Goal: Information Seeking & Learning: Learn about a topic

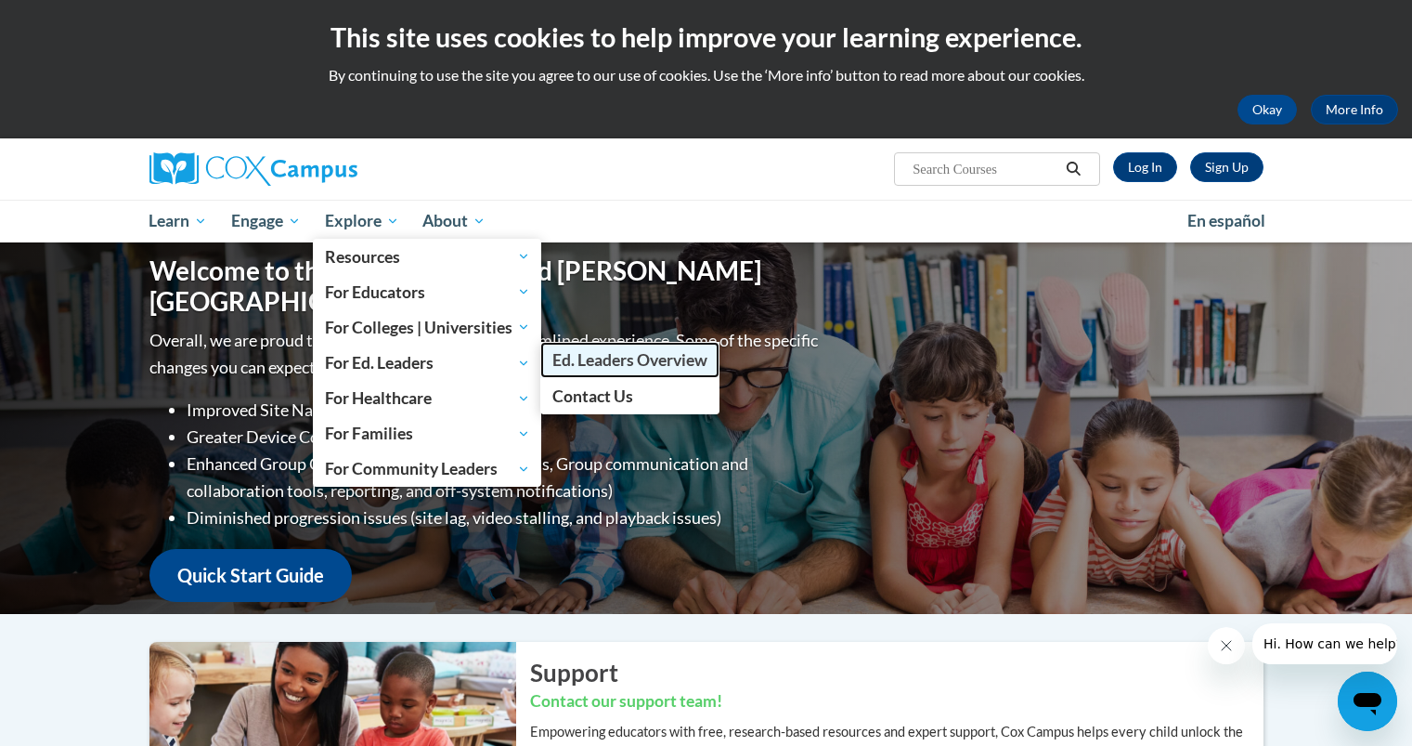
click at [587, 357] on span "Ed. Leaders Overview" at bounding box center [629, 359] width 155 height 19
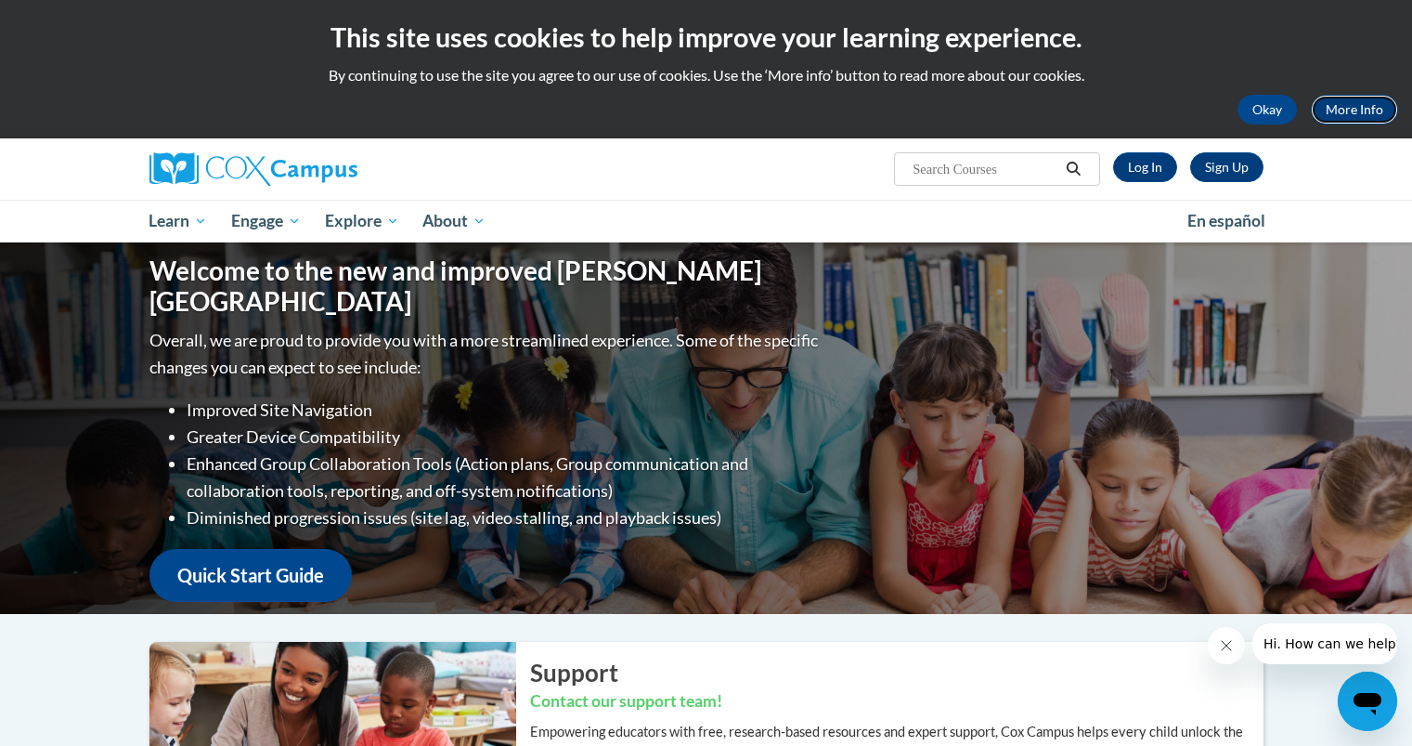
click at [1323, 113] on link "More Info" at bounding box center [1354, 110] width 87 height 30
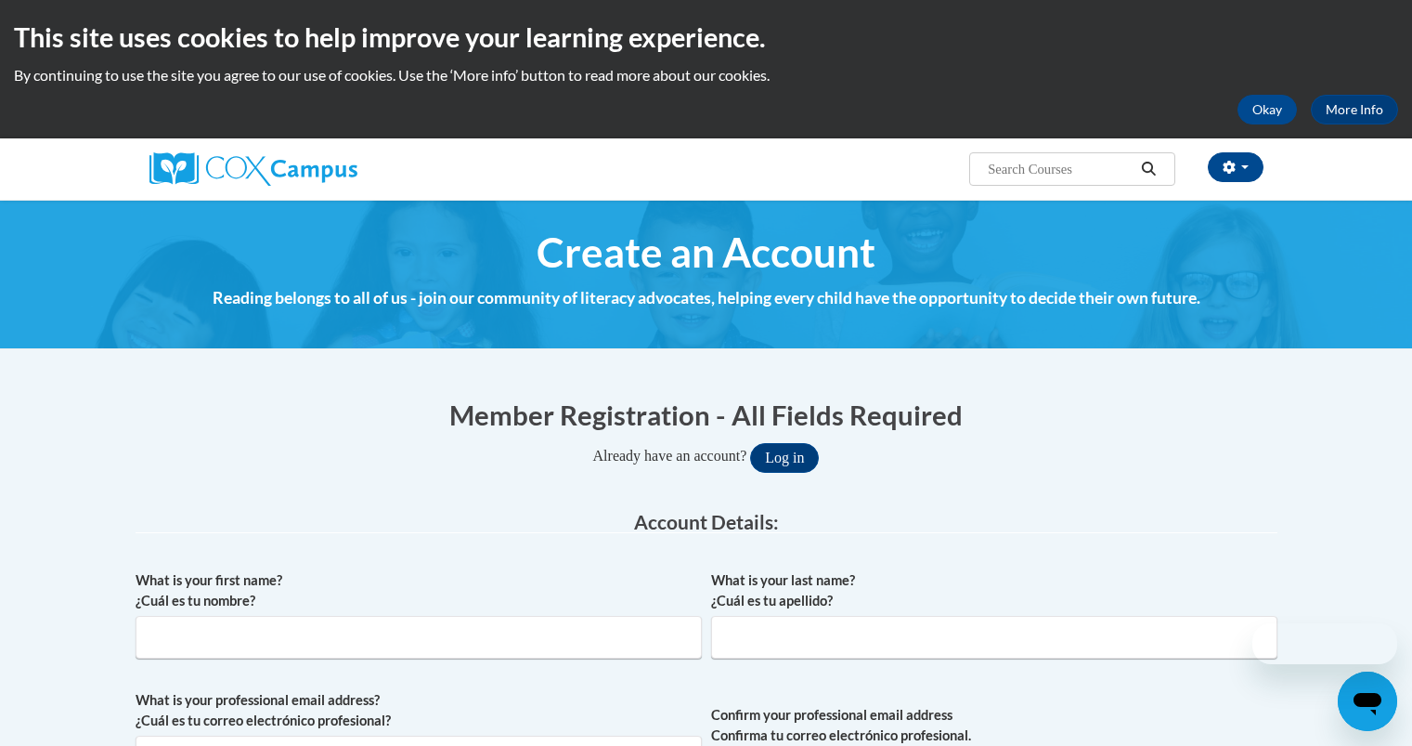
scroll to position [1441, 0]
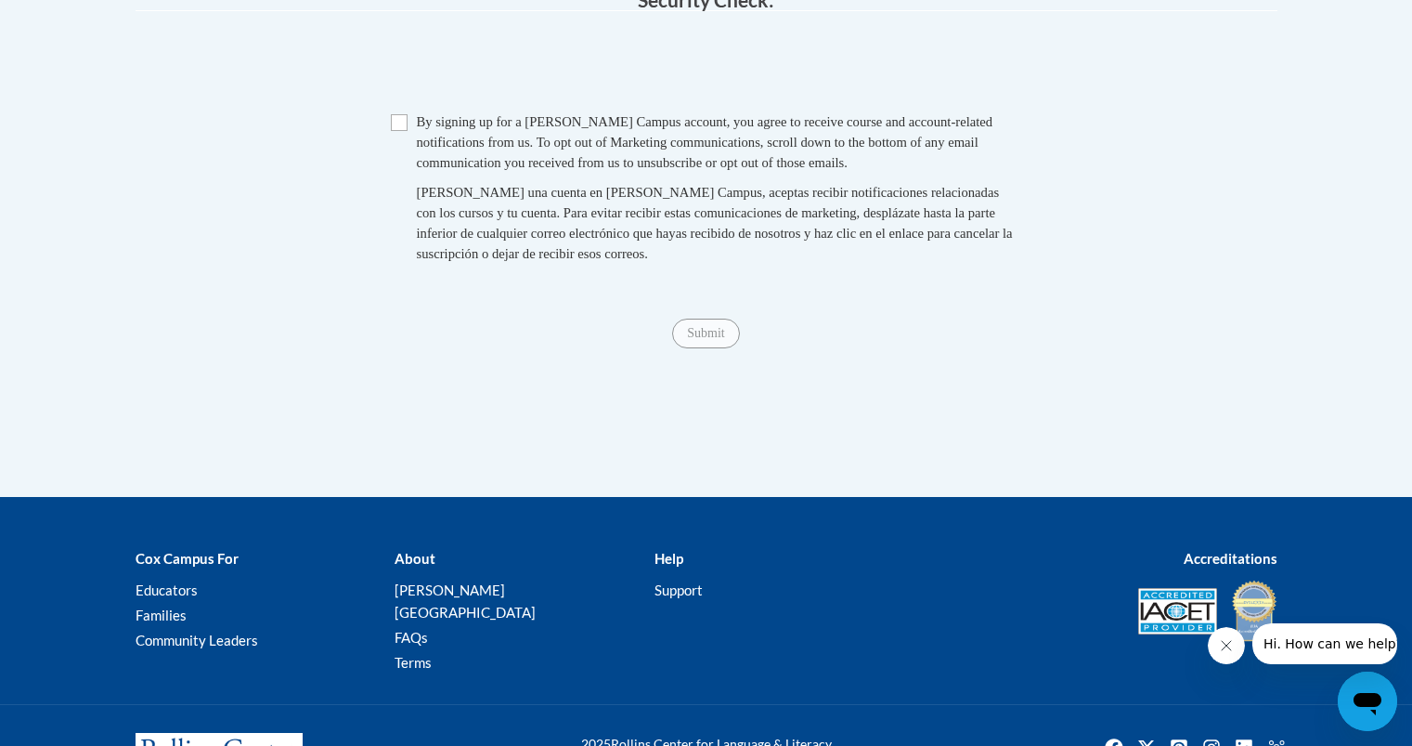
type input "[EMAIL_ADDRESS][DOMAIN_NAME]"
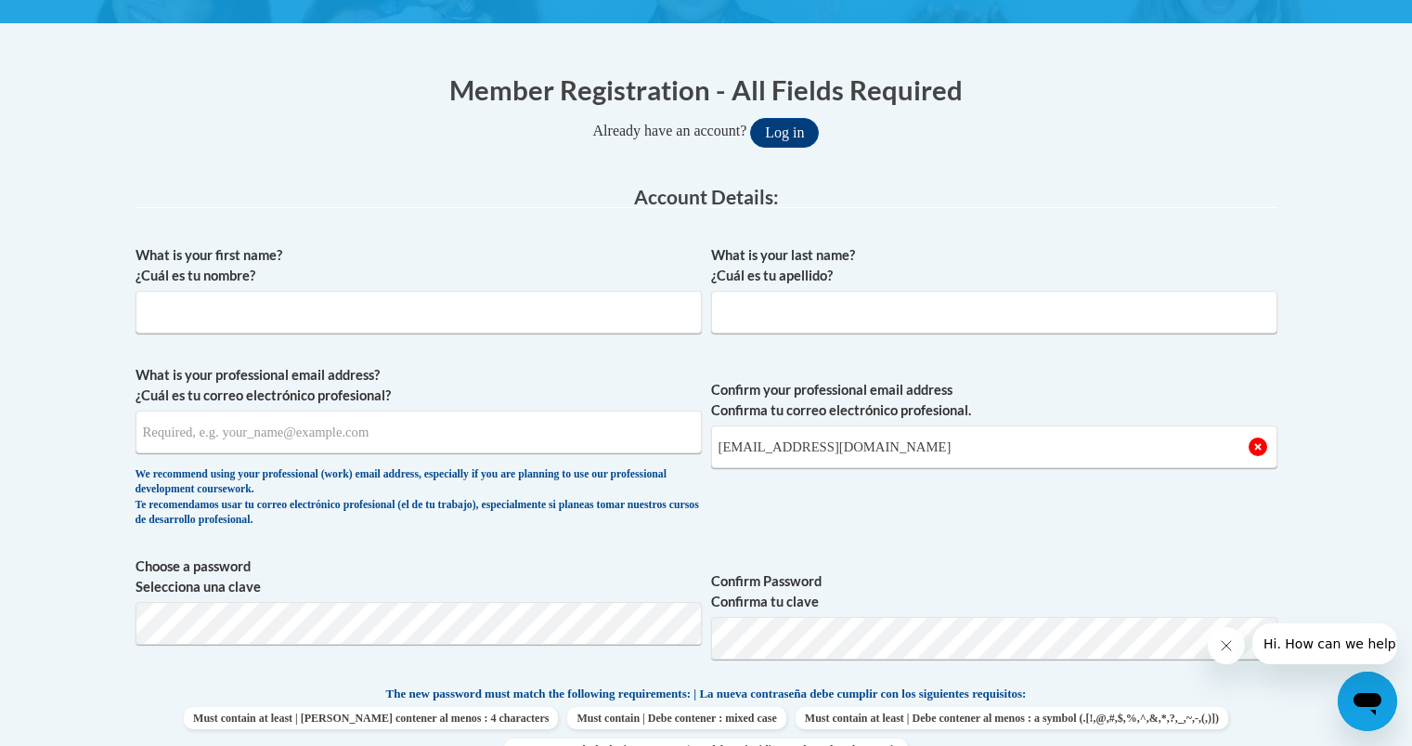
scroll to position [252, 0]
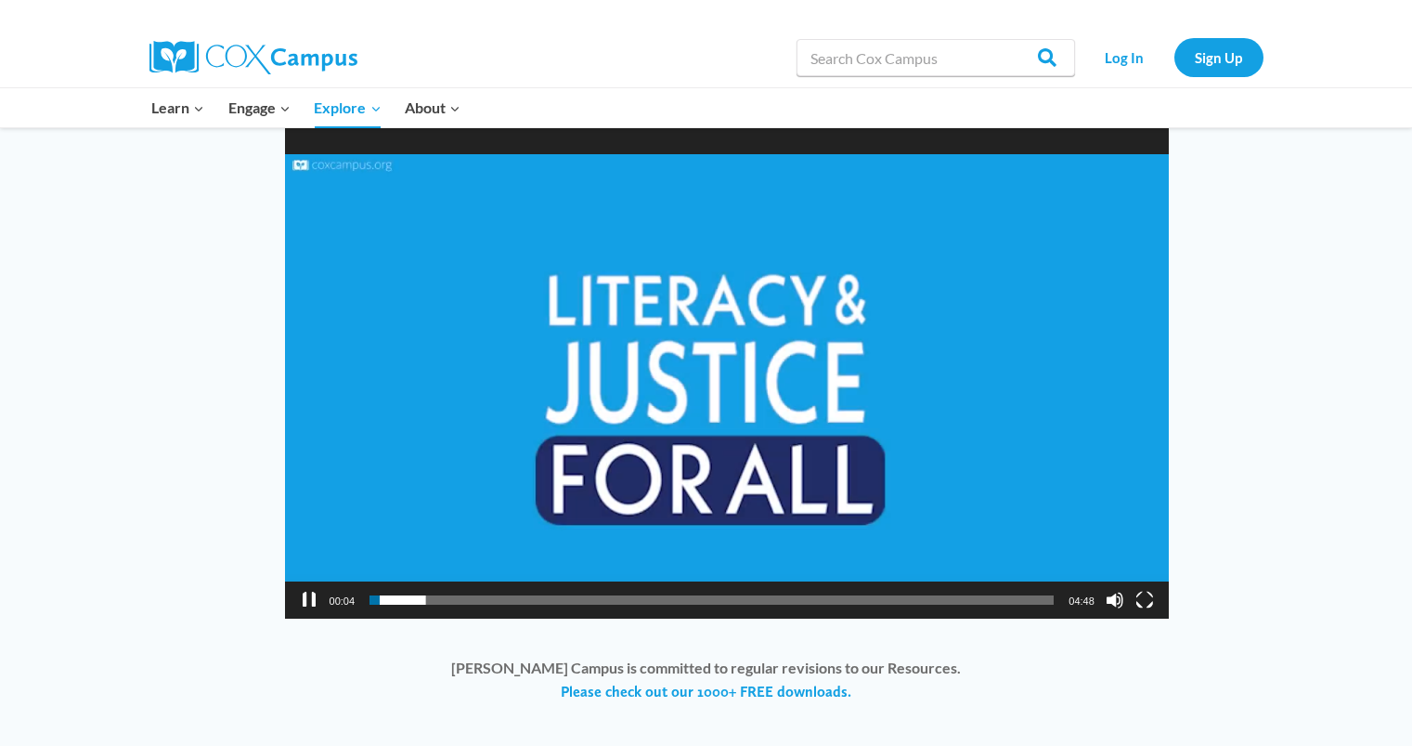
scroll to position [1266, 0]
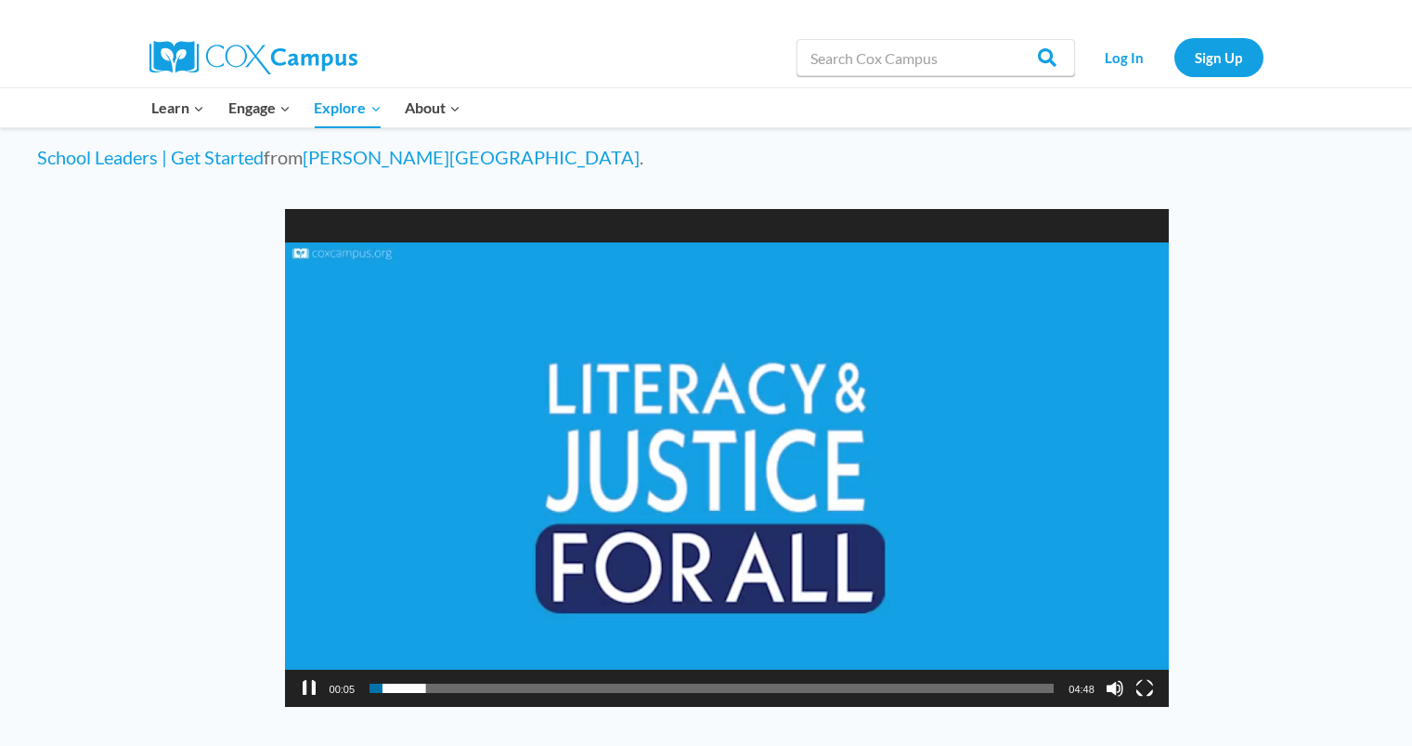
click at [836, 329] on video "https://coxcampus.org/wp-content/uploads/2024/01/videoplayback-3.mp4" at bounding box center [727, 458] width 884 height 498
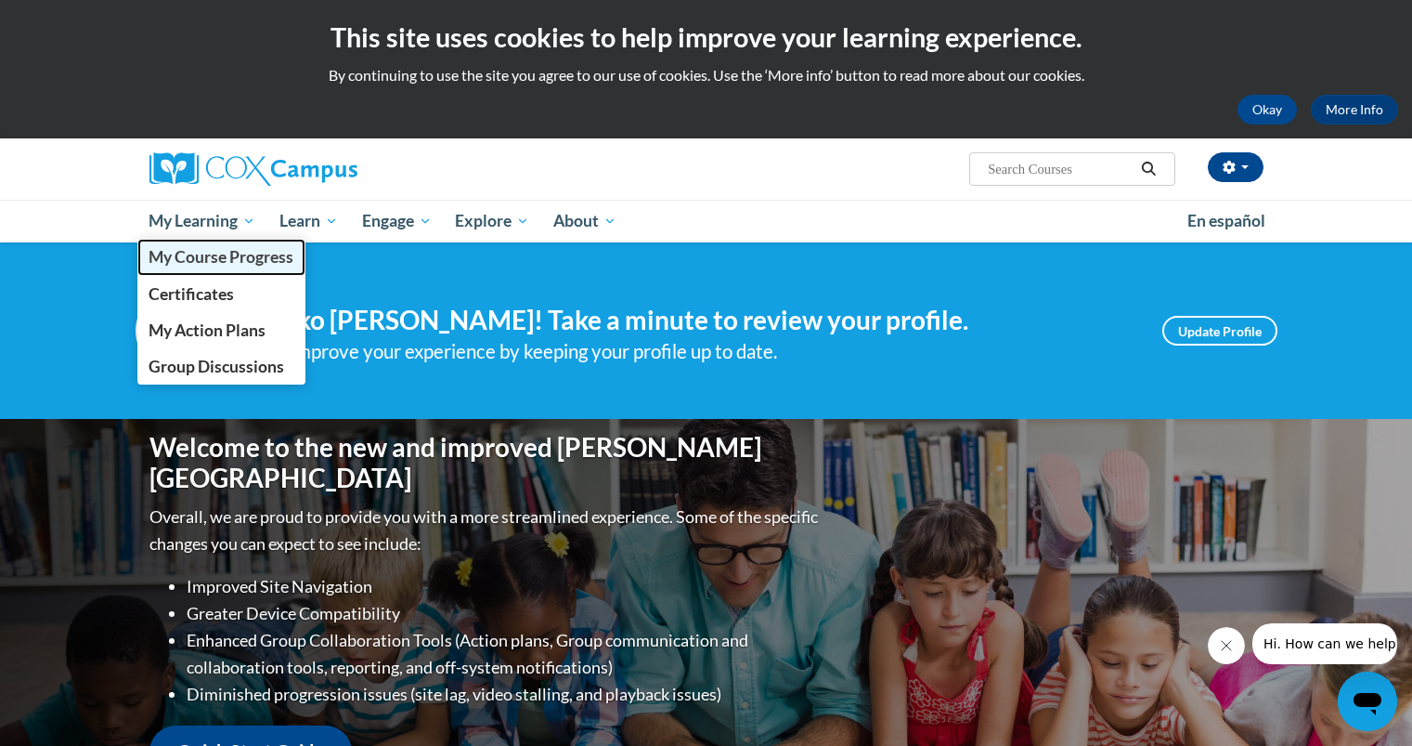
click at [229, 254] on span "My Course Progress" at bounding box center [221, 256] width 145 height 19
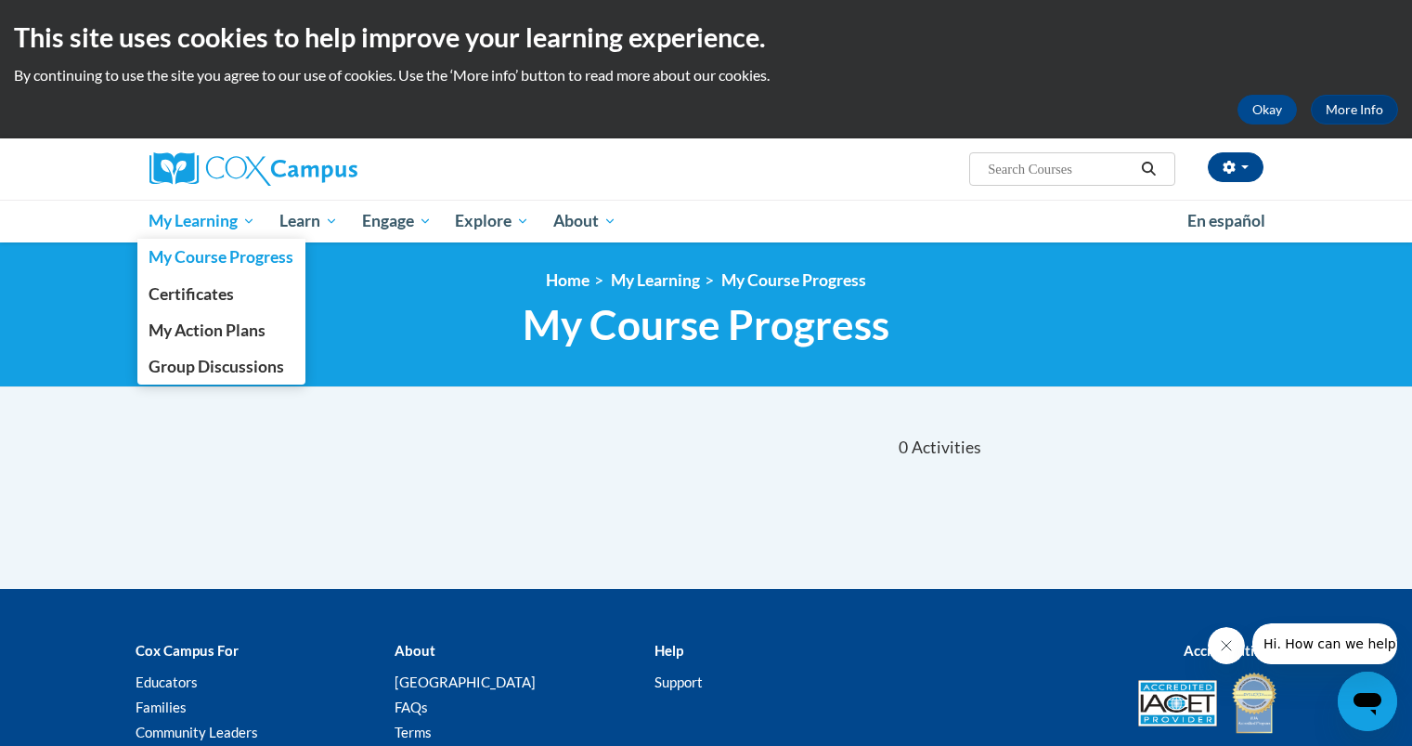
click at [266, 231] on link "My Learning" at bounding box center [202, 221] width 131 height 43
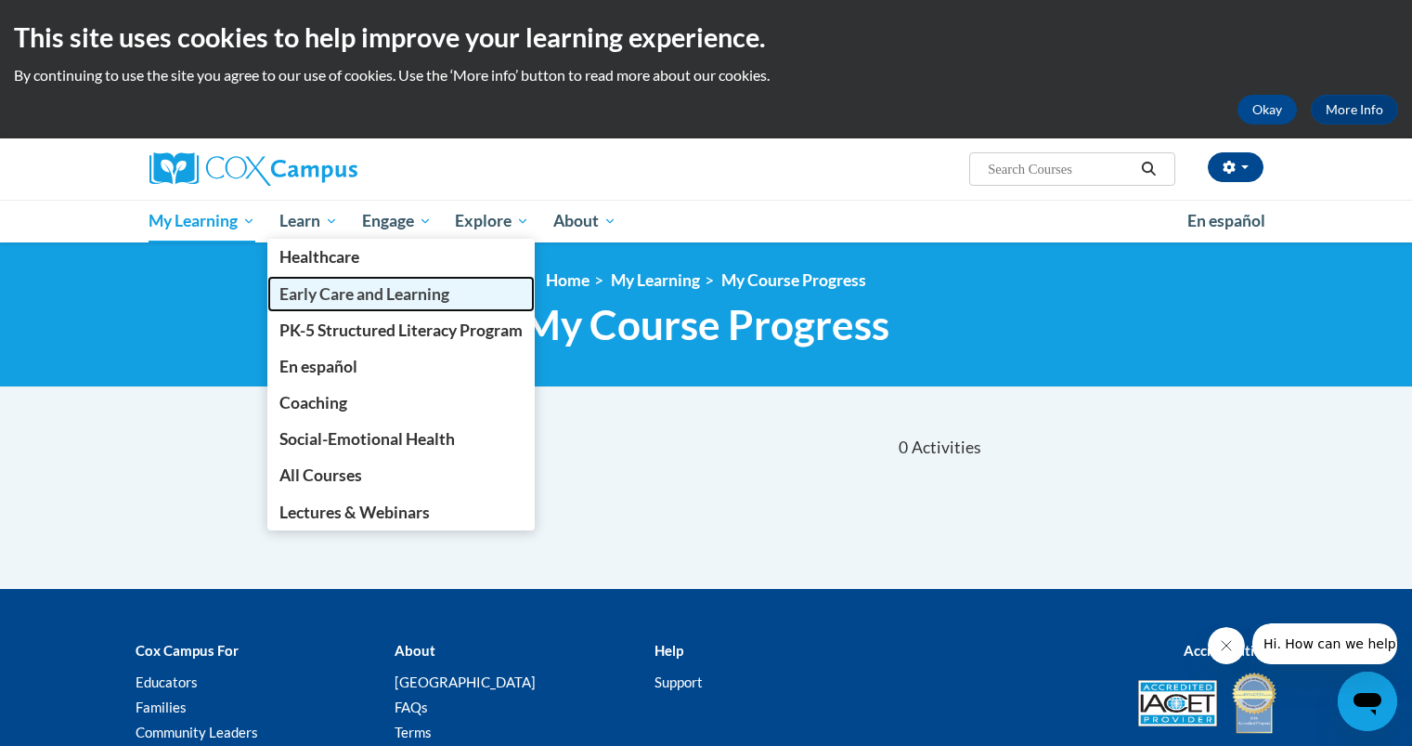
click at [449, 284] on span "Early Care and Learning" at bounding box center [364, 293] width 170 height 19
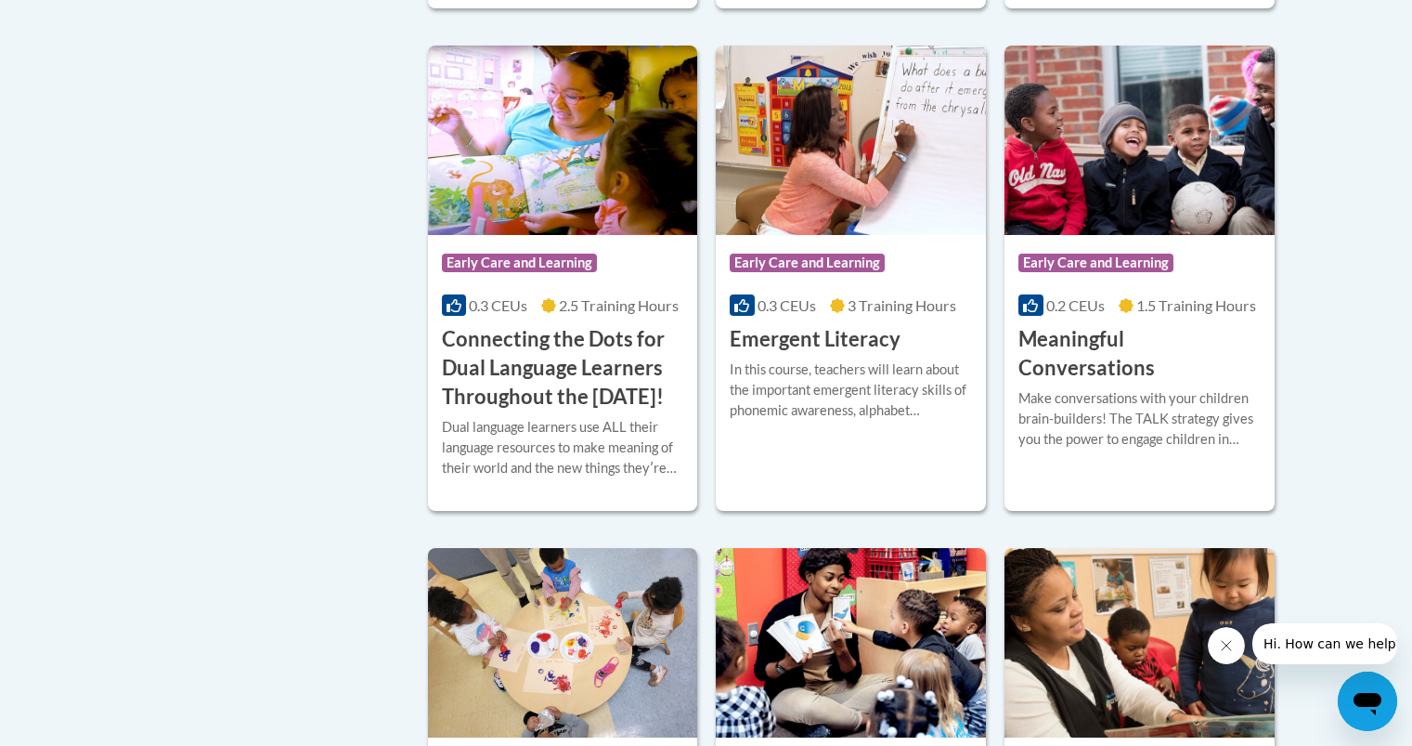
scroll to position [1218, 0]
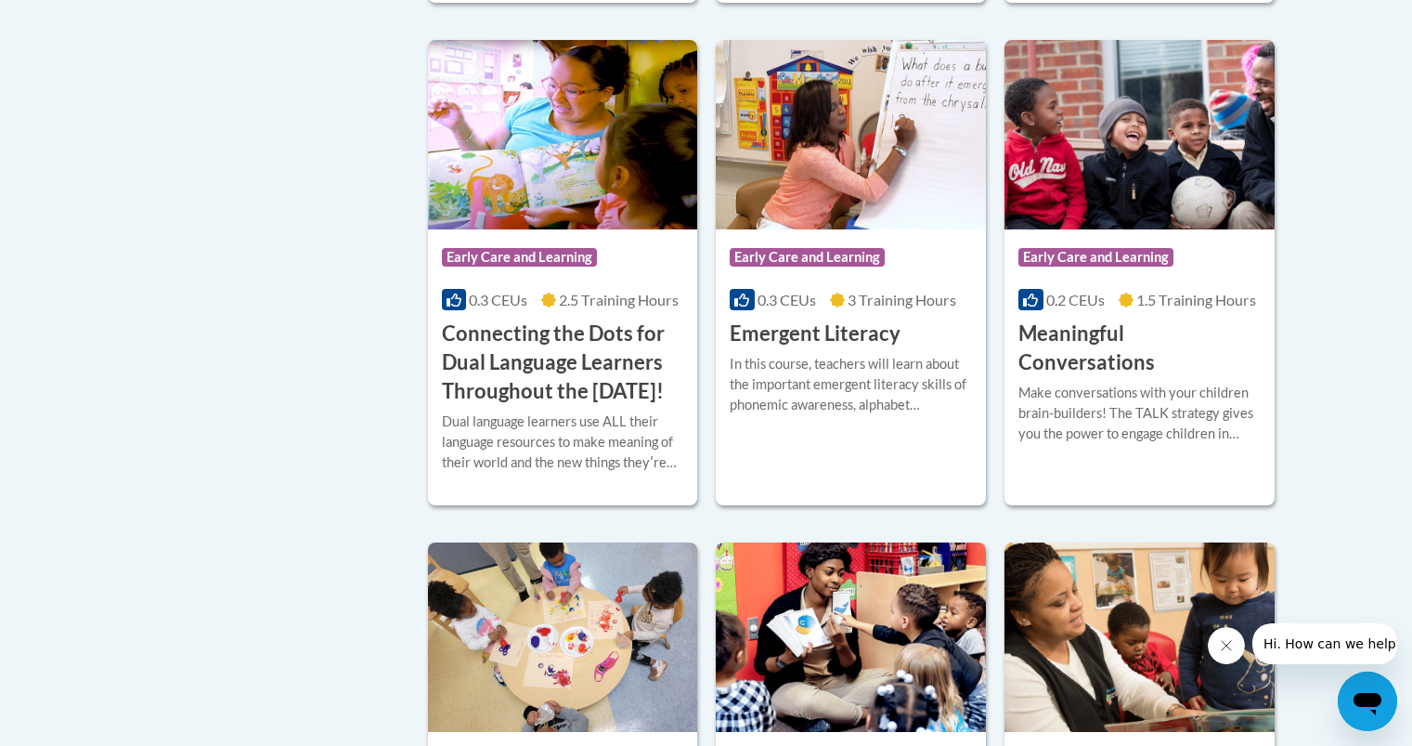
drag, startPoint x: 1425, startPoint y: 78, endPoint x: 1380, endPoint y: 445, distance: 369.6
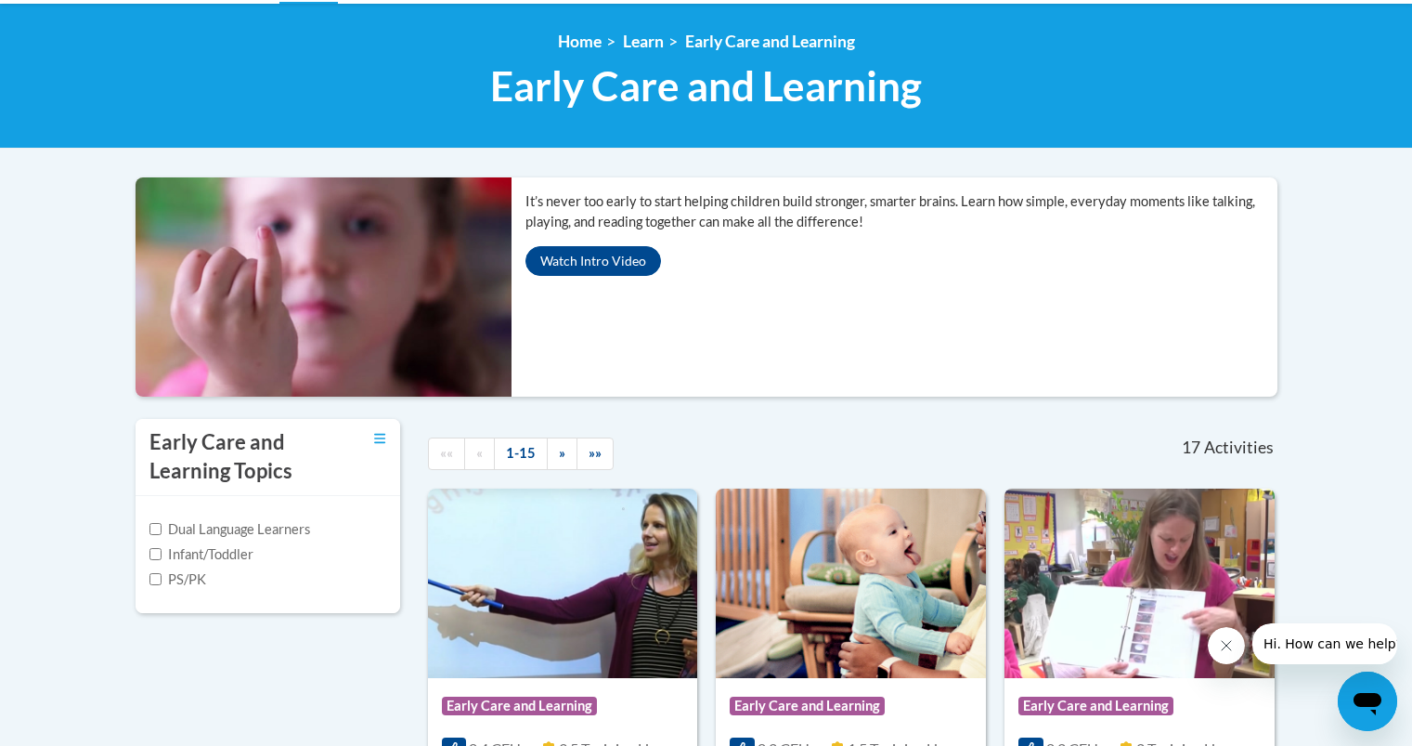
scroll to position [0, 0]
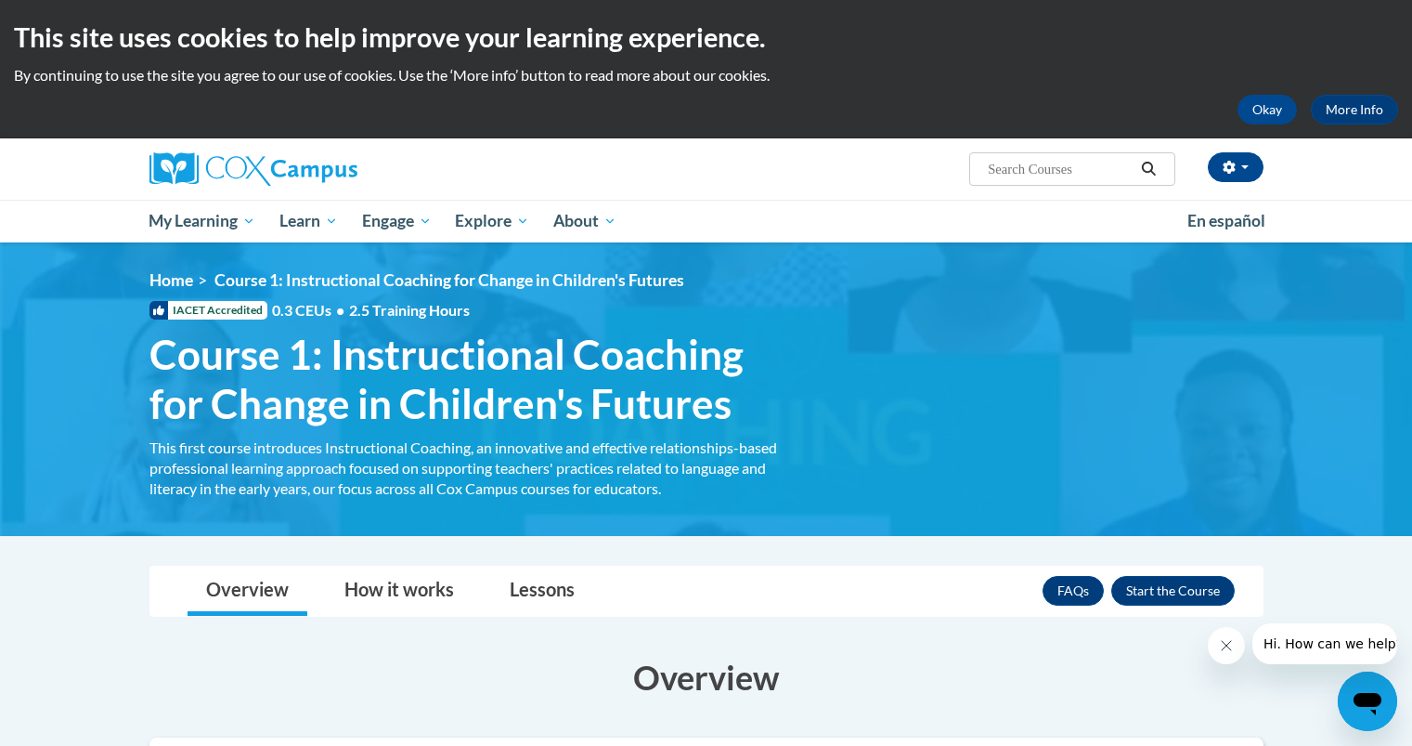
click at [770, 99] on div "Okay More Info" at bounding box center [706, 110] width 1384 height 30
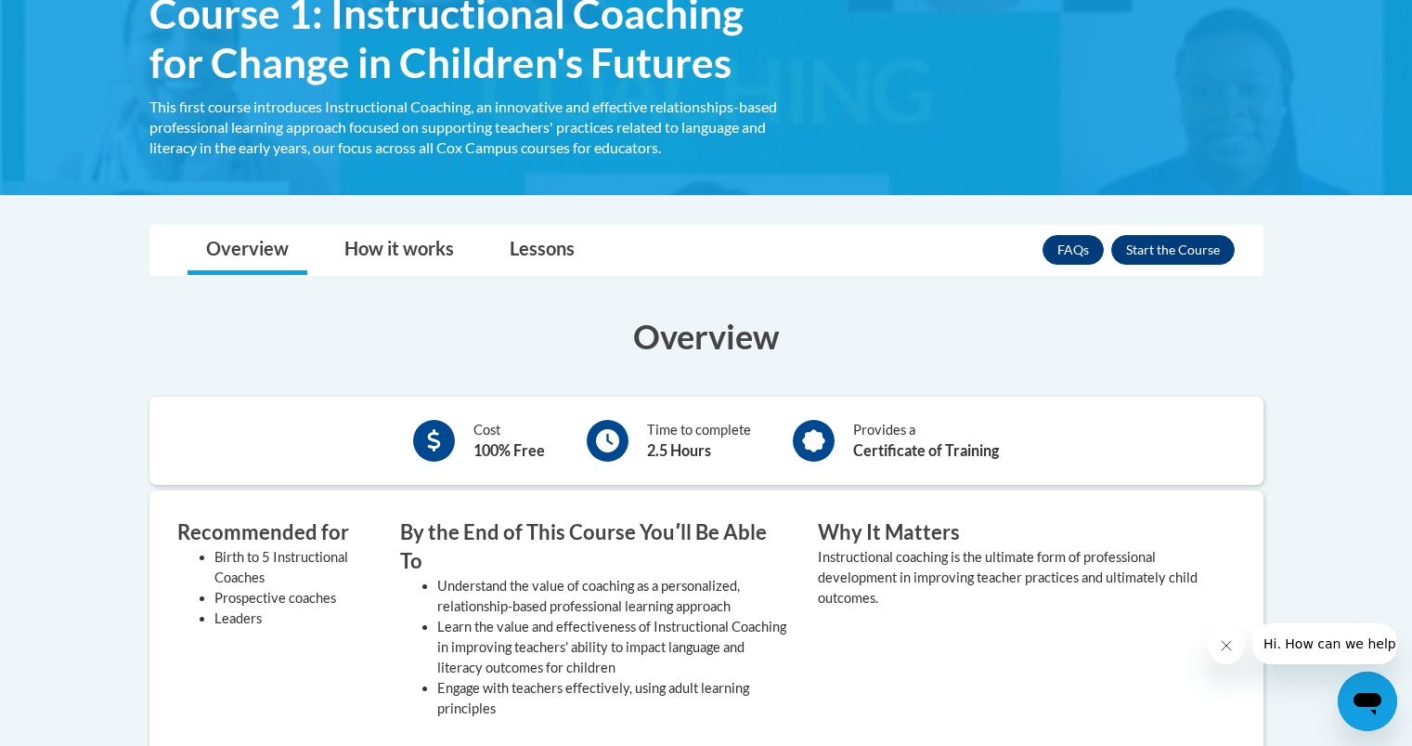
scroll to position [336, 0]
